Goal: Task Accomplishment & Management: Use online tool/utility

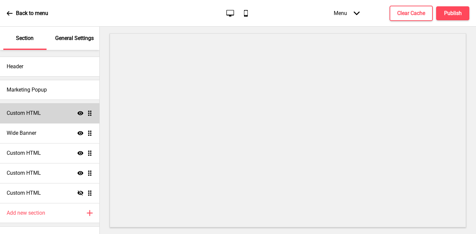
click at [56, 113] on div "Custom HTML Show Drag" at bounding box center [49, 113] width 99 height 20
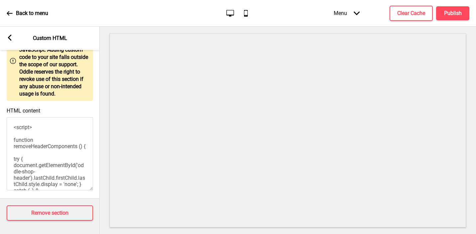
scroll to position [61, 0]
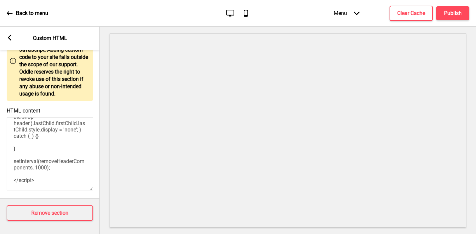
drag, startPoint x: 12, startPoint y: 127, endPoint x: 45, endPoint y: 250, distance: 127.7
click at [45, 233] on html "Back to menu Desktop Mobile Menu Arrow down Product Page Store Information Chec…" at bounding box center [238, 117] width 476 height 234
click at [15, 36] on div "Arrow left Custom HTML" at bounding box center [50, 38] width 100 height 23
click at [10, 36] on icon at bounding box center [10, 38] width 4 height 6
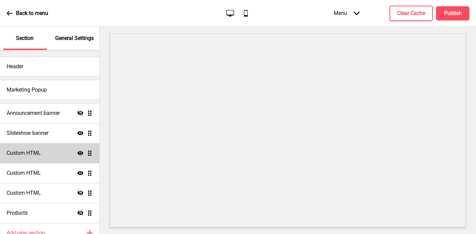
click at [43, 151] on div "Custom HTML Show Drag" at bounding box center [49, 153] width 99 height 20
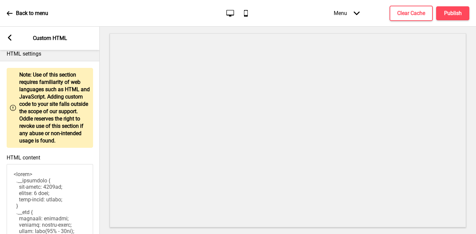
scroll to position [53, 0]
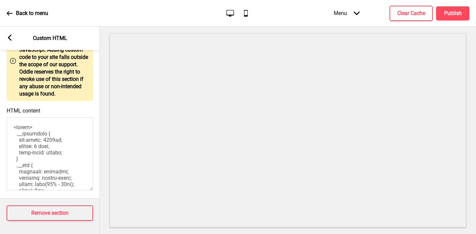
click at [10, 38] on rect at bounding box center [10, 38] width 6 height 6
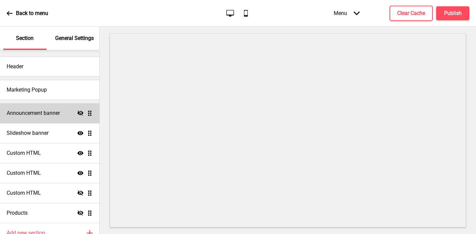
scroll to position [32, 0]
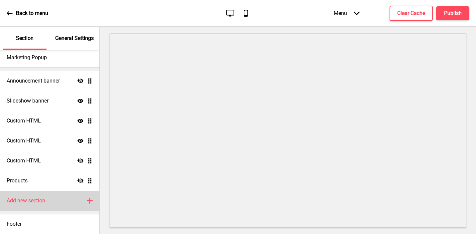
click at [26, 200] on h4 "Add new section" at bounding box center [26, 200] width 39 height 7
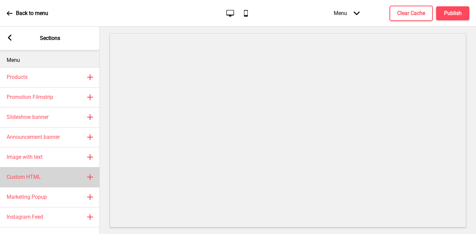
click at [38, 175] on h4 "Custom HTML" at bounding box center [24, 176] width 34 height 7
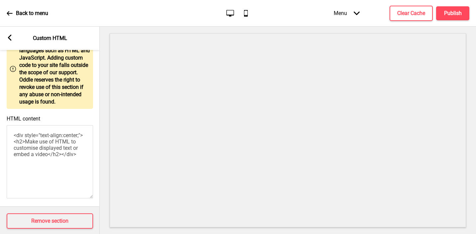
scroll to position [53, 0]
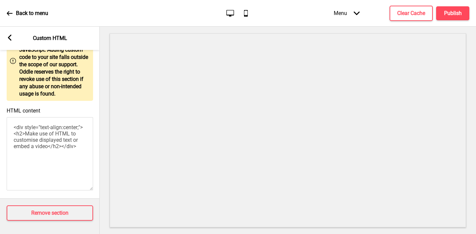
drag, startPoint x: 68, startPoint y: 166, endPoint x: 5, endPoint y: 89, distance: 100.1
click at [5, 89] on div "Warning Note: Use of this section requires familiarity of web languages such as…" at bounding box center [50, 106] width 100 height 184
paste textarea "script> function removeHeaderComponents () { try { document.getElementById('odd…"
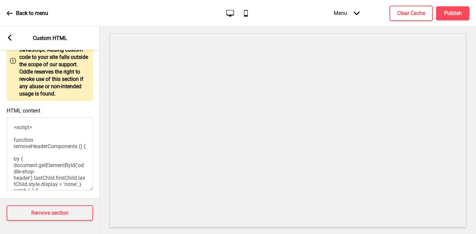
scroll to position [54, 0]
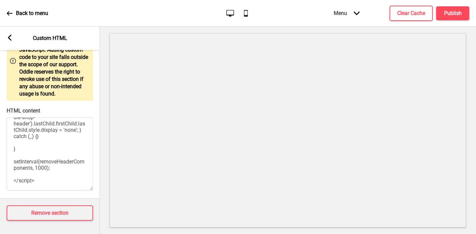
type textarea "<script> function removeHeaderComponents () { try { document.getElementById('od…"
click at [10, 36] on icon at bounding box center [10, 38] width 4 height 6
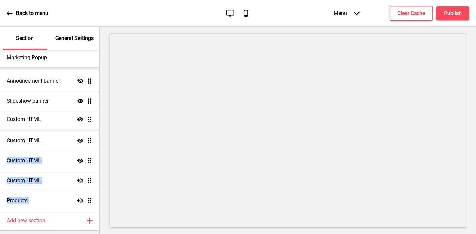
drag, startPoint x: 88, startPoint y: 199, endPoint x: 87, endPoint y: 118, distance: 81.1
click at [87, 118] on ul "Announcement banner Hide Drag Slideshow banner Show Drag Custom HTML Show Drag …" at bounding box center [49, 141] width 99 height 140
click at [103, 112] on div at bounding box center [288, 130] width 376 height 207
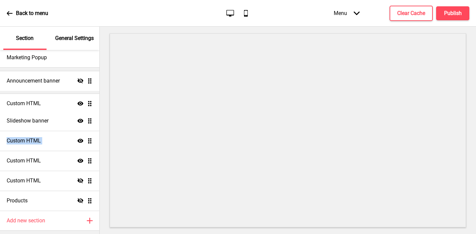
drag, startPoint x: 92, startPoint y: 118, endPoint x: 91, endPoint y: 99, distance: 19.0
click at [91, 99] on ul "Announcement banner Hide Drag Slideshow banner Show Drag Custom HTML Show Drag …" at bounding box center [49, 141] width 99 height 140
click at [450, 14] on h4 "Publish" at bounding box center [453, 13] width 18 height 7
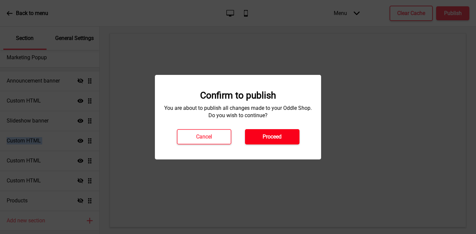
click at [280, 131] on button "Proceed" at bounding box center [272, 136] width 55 height 15
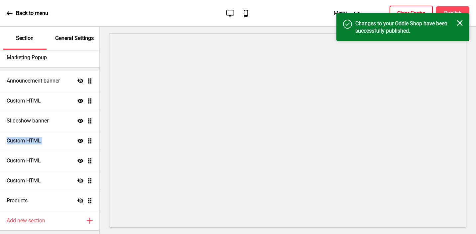
click at [404, 11] on h4 "Clear Cache" at bounding box center [411, 13] width 28 height 7
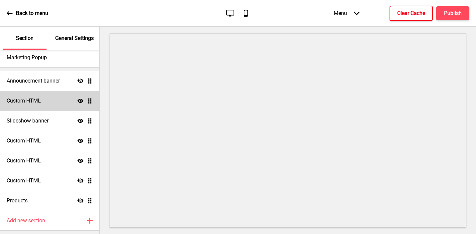
click at [27, 103] on h4 "Custom HTML" at bounding box center [24, 100] width 34 height 7
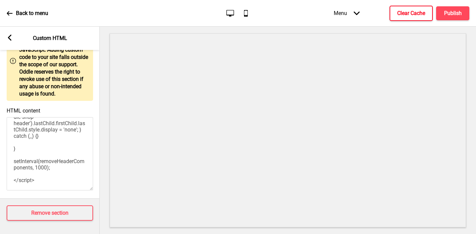
scroll to position [0, 0]
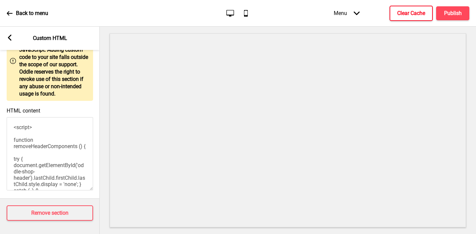
drag, startPoint x: 19, startPoint y: 127, endPoint x: 3, endPoint y: 116, distance: 20.1
click at [3, 116] on div "HTML content <script> function removeHeaderComponents () { try { document.getEl…" at bounding box center [50, 149] width 100 height 91
click at [11, 132] on textarea "<script> function removeHeaderComponents () { try { document.getElementById('od…" at bounding box center [50, 153] width 86 height 73
click at [8, 38] on icon at bounding box center [10, 38] width 4 height 6
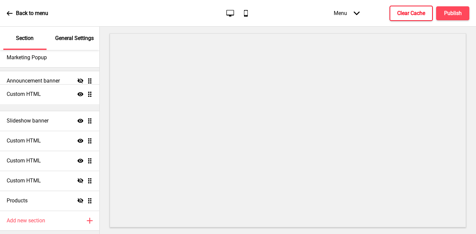
drag, startPoint x: 89, startPoint y: 101, endPoint x: 90, endPoint y: 94, distance: 6.8
click at [90, 94] on ul "Announcement banner Hide Drag Custom HTML Show Drag Slideshow banner Show Drag …" at bounding box center [49, 141] width 99 height 140
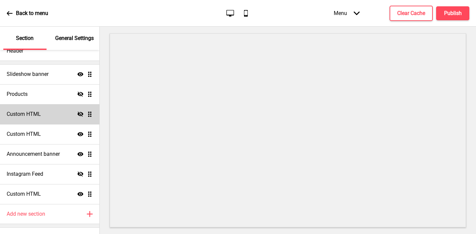
scroll to position [18, 0]
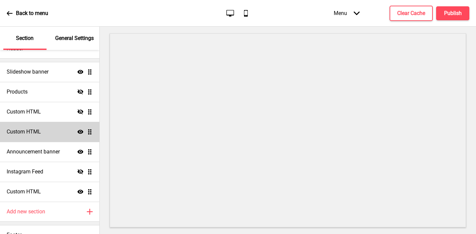
click at [32, 134] on h4 "Custom HTML" at bounding box center [24, 131] width 34 height 7
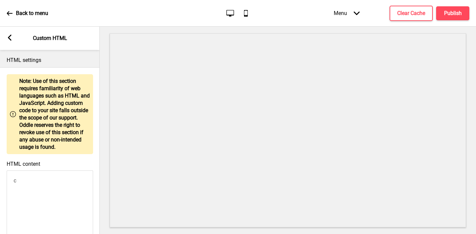
scroll to position [53, 0]
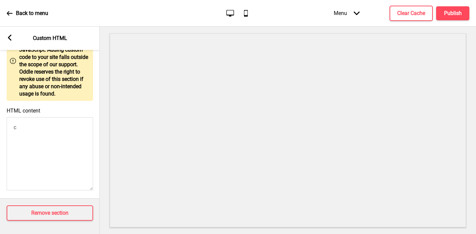
drag, startPoint x: 34, startPoint y: 158, endPoint x: 34, endPoint y: 88, distance: 70.5
click at [34, 88] on div "Warning Note: Use of this section requires familiarity of web languages such as…" at bounding box center [50, 106] width 100 height 184
click at [7, 37] on rect at bounding box center [10, 38] width 6 height 6
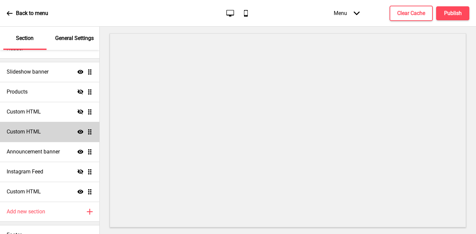
click at [63, 132] on div "Custom HTML Show Drag" at bounding box center [49, 132] width 99 height 20
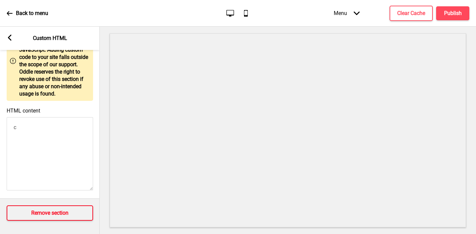
click at [45, 206] on button "Remove section" at bounding box center [50, 212] width 86 height 15
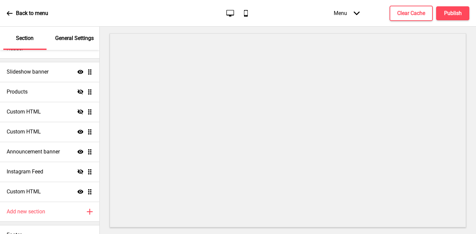
scroll to position [9, 0]
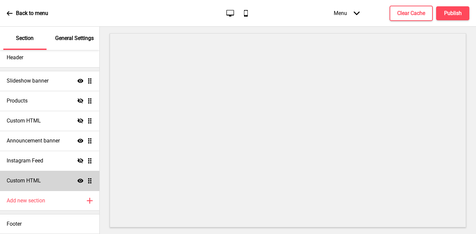
click at [36, 182] on h4 "Custom HTML" at bounding box center [24, 180] width 34 height 7
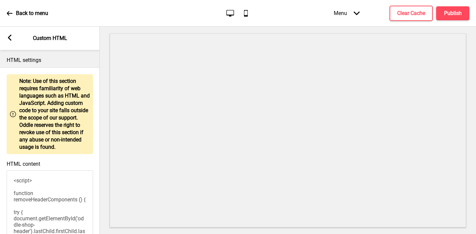
scroll to position [53, 0]
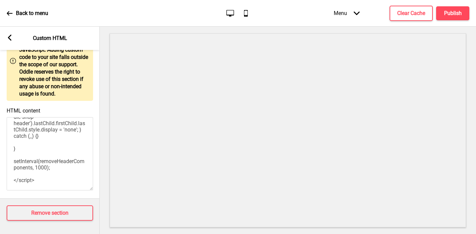
drag, startPoint x: 12, startPoint y: 178, endPoint x: 21, endPoint y: 262, distance: 83.9
click at [21, 233] on html "Back to menu Desktop Mobile Menu Arrow down Product Page Store Information Chec…" at bounding box center [238, 117] width 476 height 234
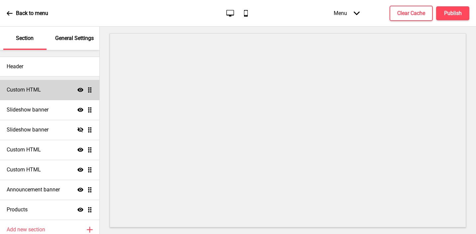
click at [47, 81] on div "Custom HTML Show Drag" at bounding box center [49, 90] width 99 height 20
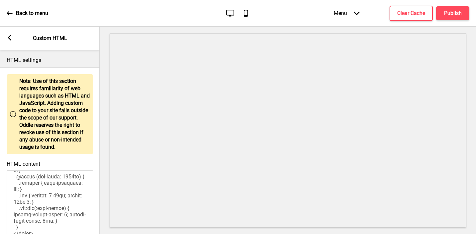
scroll to position [53, 0]
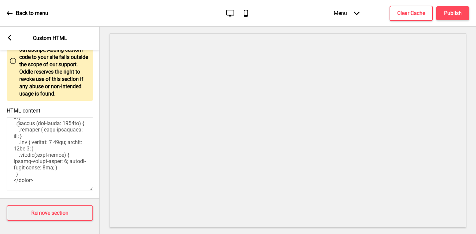
click at [6, 38] on div "Arrow left Custom HTML" at bounding box center [50, 38] width 100 height 23
click at [10, 42] on div "Arrow left Custom HTML" at bounding box center [50, 38] width 100 height 23
click at [10, 38] on rect at bounding box center [10, 38] width 6 height 6
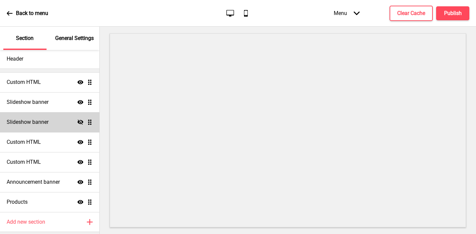
scroll to position [9, 0]
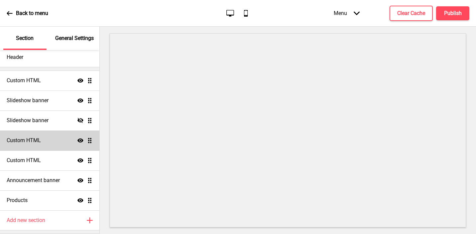
click at [39, 144] on div "Custom HTML Show Drag" at bounding box center [49, 140] width 99 height 20
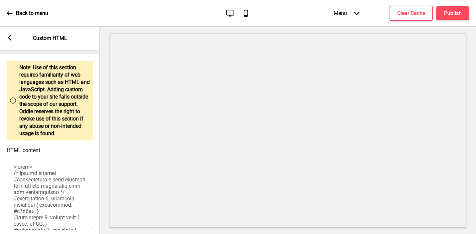
scroll to position [53, 0]
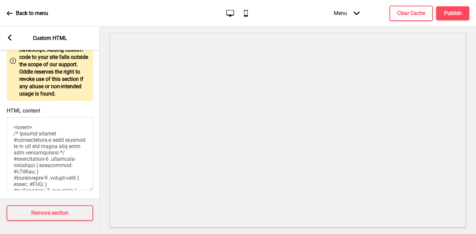
click at [14, 41] on div "Arrow left Custom HTML" at bounding box center [50, 38] width 100 height 23
click at [10, 40] on icon at bounding box center [10, 38] width 4 height 6
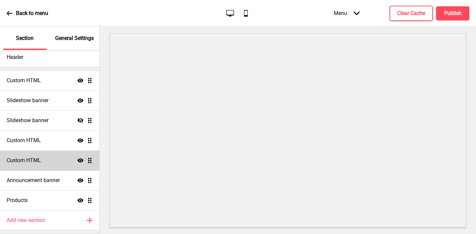
scroll to position [29, 0]
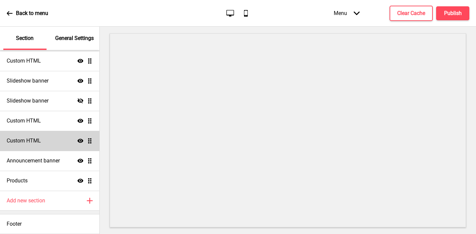
click at [27, 141] on h4 "Custom HTML" at bounding box center [24, 140] width 34 height 7
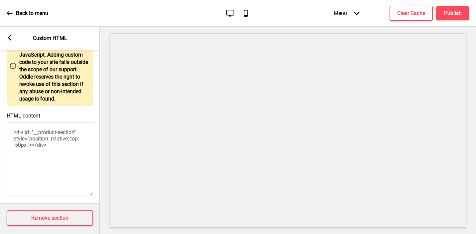
scroll to position [53, 0]
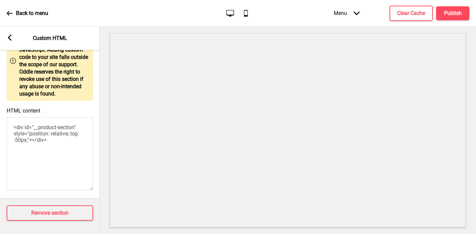
click at [10, 37] on icon at bounding box center [10, 38] width 4 height 6
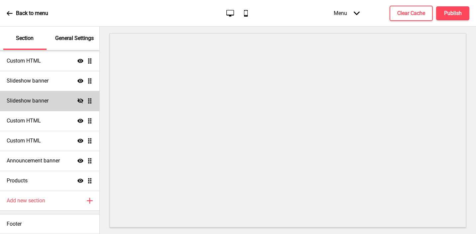
scroll to position [0, 0]
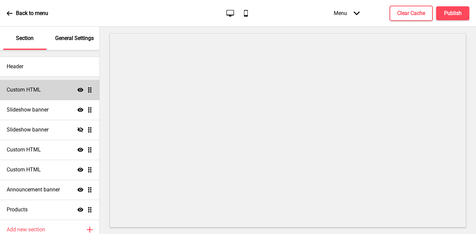
click at [23, 92] on h4 "Custom HTML" at bounding box center [24, 89] width 34 height 7
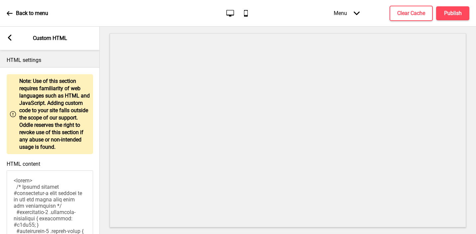
click at [11, 37] on rect at bounding box center [10, 38] width 6 height 6
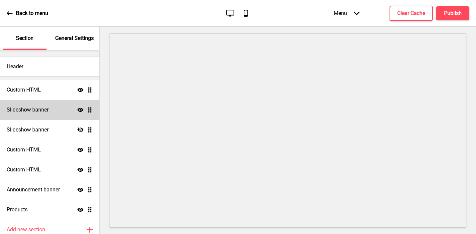
scroll to position [29, 0]
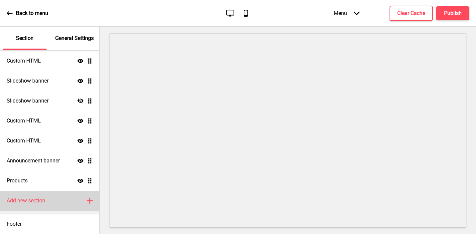
click at [34, 198] on h4 "Add new section" at bounding box center [26, 200] width 39 height 7
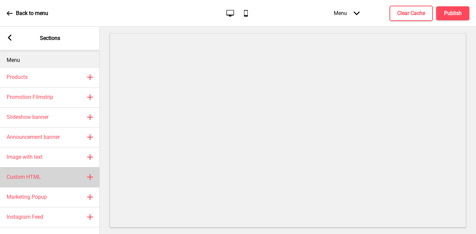
click at [37, 180] on div "Custom HTML Plus" at bounding box center [50, 177] width 100 height 20
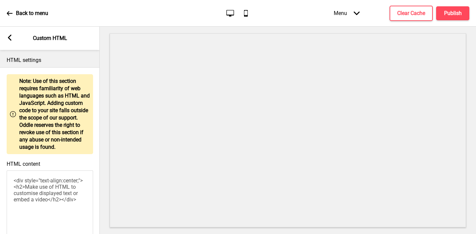
drag, startPoint x: 59, startPoint y: 214, endPoint x: -3, endPoint y: 129, distance: 105.0
click at [0, 129] on html "Back to menu Desktop Mobile Menu Arrow down Product Page Store Information Chec…" at bounding box center [238, 117] width 476 height 234
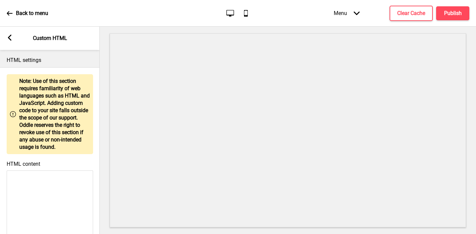
paste textarea "<script> function removeHeaderComponents () { try { document.getElementById('od…"
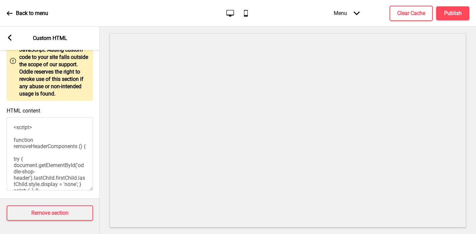
scroll to position [61, 0]
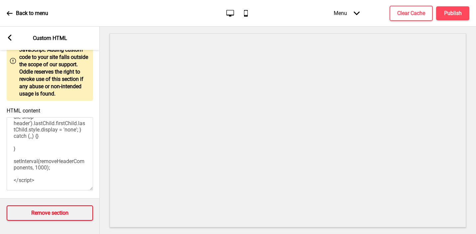
type textarea "<script> function removeHeaderComponents () { try { document.getElementById('od…"
click at [51, 209] on h4 "Remove section" at bounding box center [49, 212] width 37 height 7
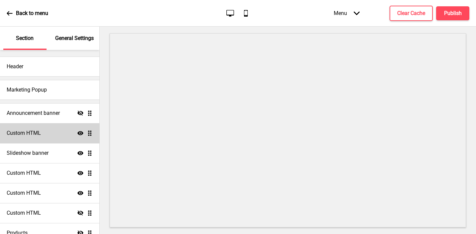
click at [40, 134] on h4 "Custom HTML" at bounding box center [24, 132] width 34 height 7
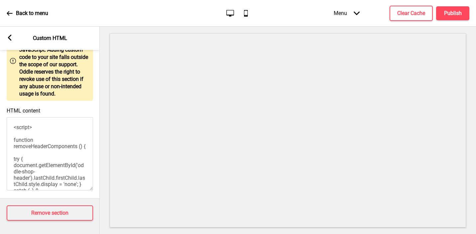
drag, startPoint x: 56, startPoint y: 186, endPoint x: 36, endPoint y: 71, distance: 117.4
click at [36, 71] on div "Warning Note: Use of this section requires familiarity of web languages such as…" at bounding box center [50, 106] width 100 height 184
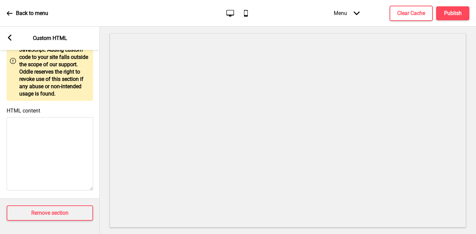
paste textarea "<script> function removeHeaderComponents () { try { document.getElementById('od…"
type textarea "<script> function removeHeaderComponents () { try { document.getElementById('od…"
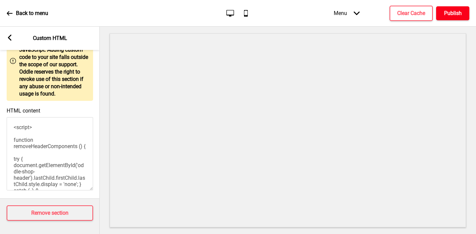
click at [445, 13] on h4 "Publish" at bounding box center [453, 13] width 18 height 7
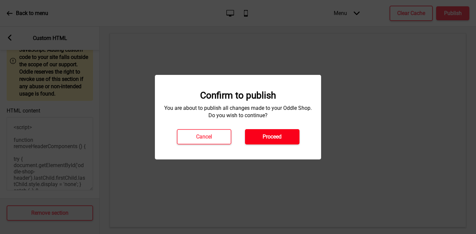
click at [291, 134] on button "Proceed" at bounding box center [272, 136] width 55 height 15
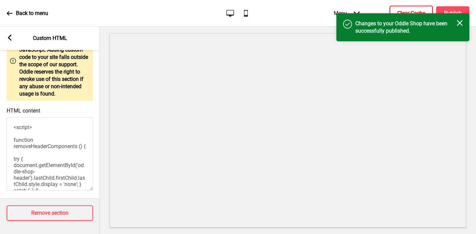
click at [410, 11] on h4 "Clear Cache" at bounding box center [411, 13] width 28 height 7
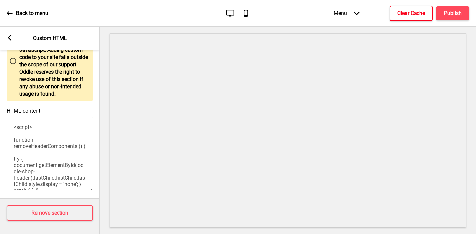
click at [10, 32] on div "Arrow left Custom HTML" at bounding box center [50, 38] width 100 height 23
click at [8, 37] on rect at bounding box center [10, 38] width 6 height 6
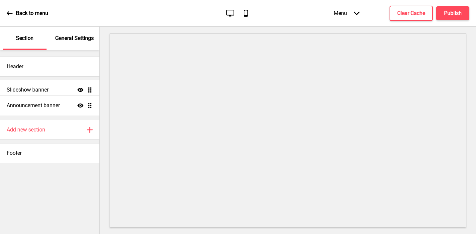
drag, startPoint x: 90, startPoint y: 88, endPoint x: 91, endPoint y: 104, distance: 15.7
click at [91, 104] on ul "Announcement banner Show Drag Slideshow banner Show Drag" at bounding box center [49, 100] width 99 height 40
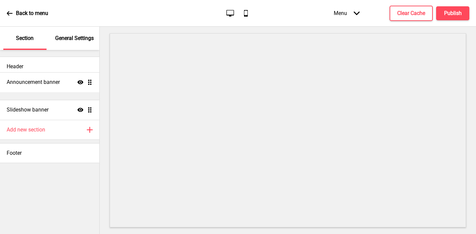
drag, startPoint x: 89, startPoint y: 110, endPoint x: 89, endPoint y: 82, distance: 27.6
click at [89, 82] on ul "Slideshow banner Show Drag Announcement banner Show Drag" at bounding box center [49, 100] width 99 height 40
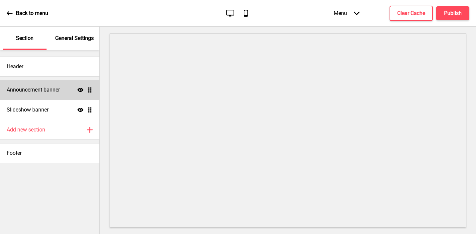
click at [60, 93] on div "Announcement banner Show Drag" at bounding box center [49, 90] width 99 height 20
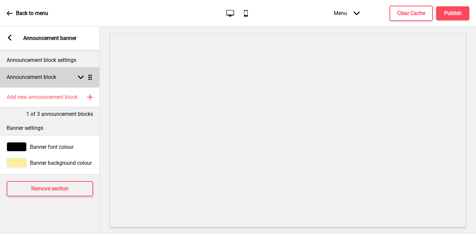
click at [38, 75] on h4 "Announcement block" at bounding box center [32, 76] width 50 height 7
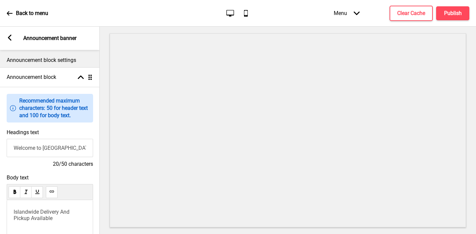
click at [40, 216] on span "Islandwide Delivery And Pickup Available" at bounding box center [42, 214] width 57 height 13
click at [11, 36] on g at bounding box center [10, 38] width 6 height 6
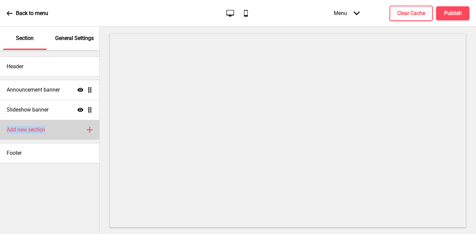
click at [47, 126] on div "Add new section Plus" at bounding box center [49, 130] width 99 height 20
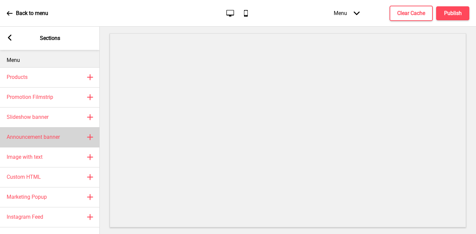
click at [36, 138] on h4 "Announcement banner" at bounding box center [33, 136] width 53 height 7
